Goal: Information Seeking & Learning: Compare options

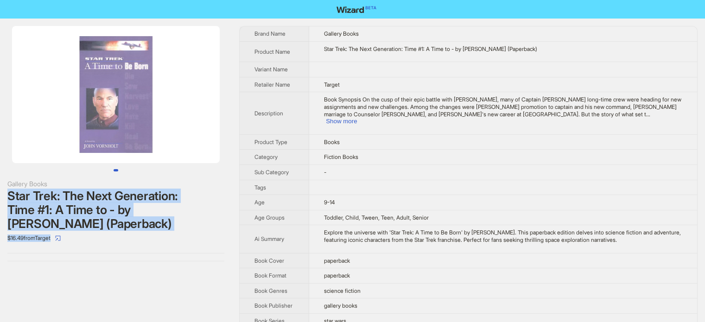
drag, startPoint x: 9, startPoint y: 194, endPoint x: 149, endPoint y: 235, distance: 145.5
click at [149, 235] on div "Gallery Books Star Trek: The Next Generation: Time #1: A Time to - by John Vorn…" at bounding box center [115, 212] width 217 height 67
click at [178, 224] on div "Star Trek: The Next Generation: Time #1: A Time to - by John Vornholt (Paperbac…" at bounding box center [115, 210] width 217 height 42
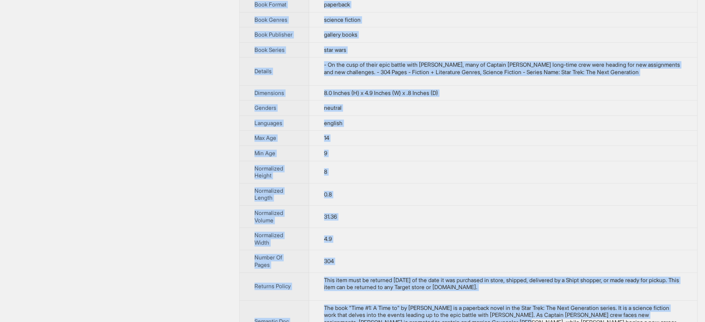
scroll to position [320, 0]
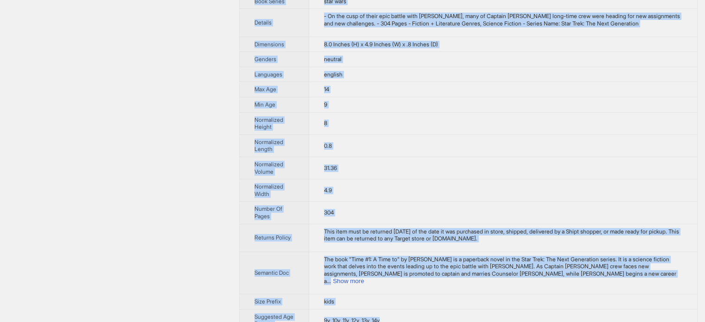
drag, startPoint x: 249, startPoint y: 32, endPoint x: 494, endPoint y: 305, distance: 367.2
click at [494, 305] on tbody "Brand Name Gallery Books Product Name Star Trek: The Next Generation: Time #1: …" at bounding box center [468, 19] width 457 height 625
copy tbody "Brand Name Gallery Books Product Name Star Trek: The Next Generation: Time #1: …"
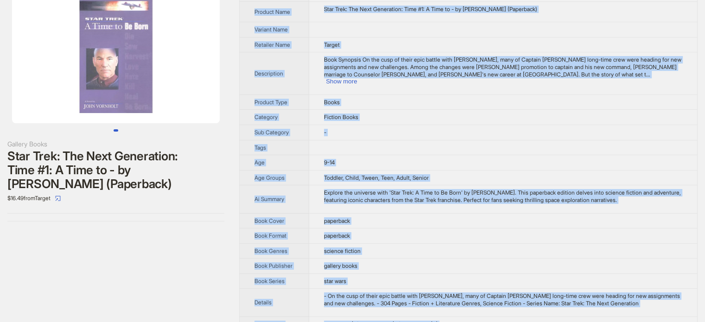
scroll to position [0, 0]
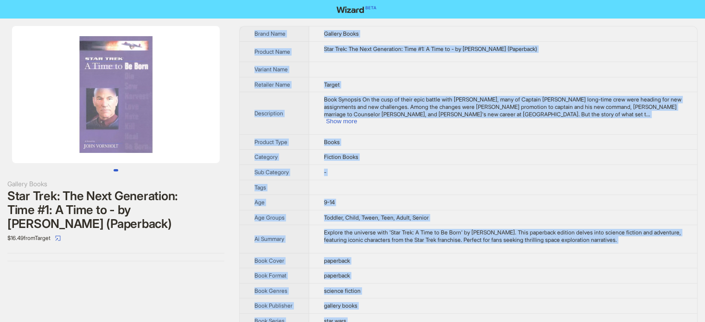
click at [226, 87] on li at bounding box center [116, 94] width 232 height 137
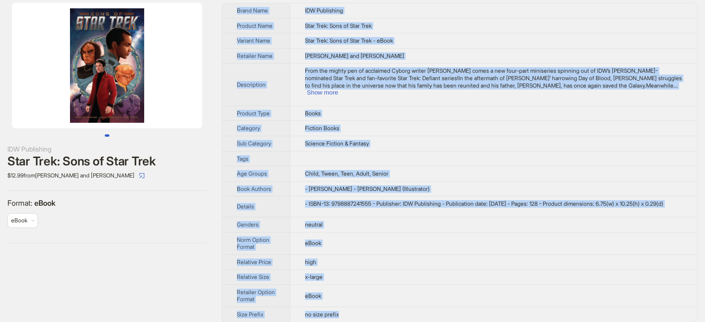
scroll to position [29, 0]
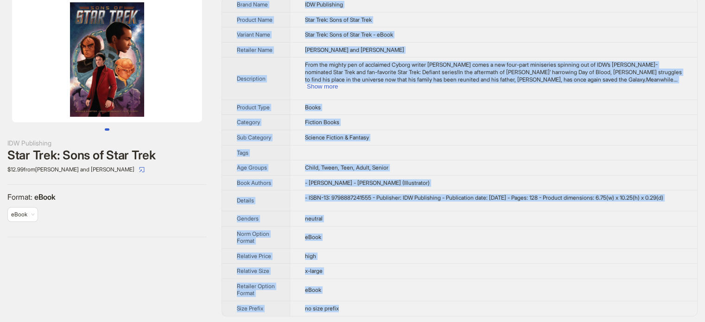
drag, startPoint x: 233, startPoint y: 30, endPoint x: 449, endPoint y: 304, distance: 348.8
click at [449, 304] on tbody "Brand Name IDW Publishing Product Name Star Trek: Sons of Star Trek Variant Nam…" at bounding box center [459, 156] width 475 height 319
copy tbody "Brand Name IDW Publishing Product Name Star Trek: Sons of Star Trek Variant Nam…"
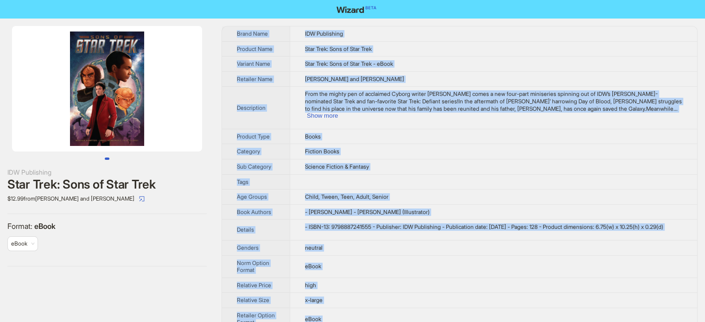
scroll to position [0, 0]
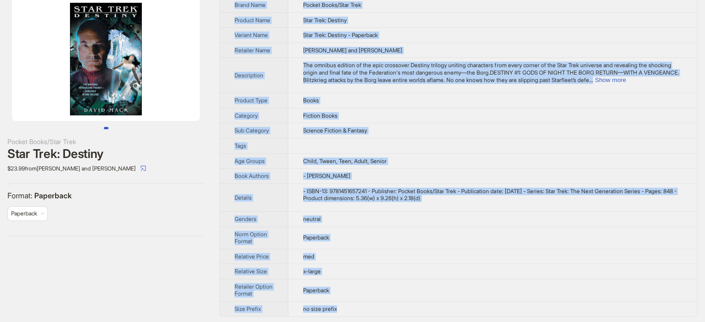
scroll to position [29, 0]
drag, startPoint x: 232, startPoint y: 29, endPoint x: 402, endPoint y: 307, distance: 326.2
click at [402, 307] on tbody "Brand Name Pocket Books/Star Trek Product Name Star Trek: Destiny Variant Name …" at bounding box center [458, 156] width 477 height 319
copy tbody "Lorem Ipsu Dolors Ametc/Adip Elit Seddoei Temp Inci Utla: Etdolor Magnaal Enim …"
